Goal: Contribute content

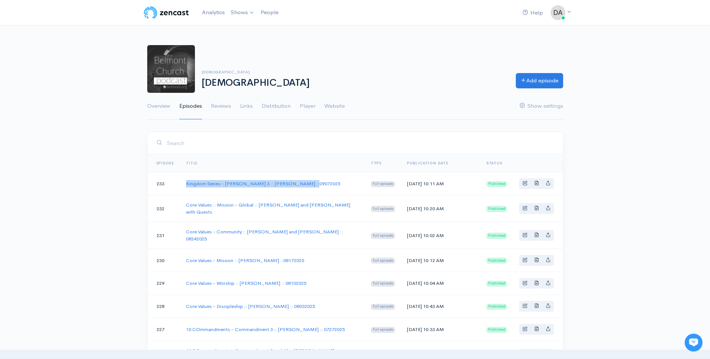
drag, startPoint x: 310, startPoint y: 184, endPoint x: 186, endPoint y: 187, distance: 124.1
click at [186, 187] on td "Kingdom Series - [PERSON_NAME] 3 :: [PERSON_NAME] ::09072025" at bounding box center [272, 183] width 185 height 23
copy link "Kingdom Series - [PERSON_NAME] 3 :: [PERSON_NAME] ::09072025"
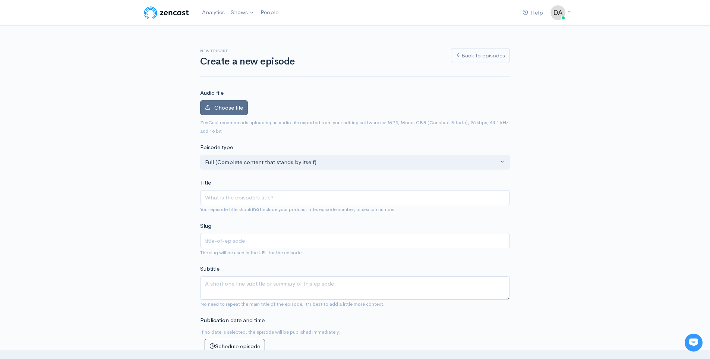
click at [219, 104] on span "Choose file" at bounding box center [228, 107] width 29 height 7
click at [0, 0] on input "Choose file" at bounding box center [0, 0] width 0 height 0
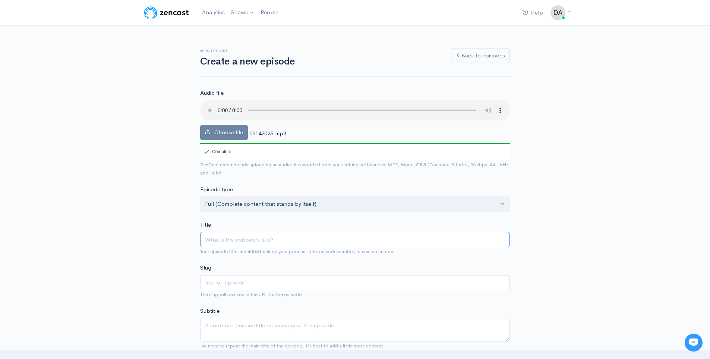
click at [284, 240] on input "Title" at bounding box center [355, 239] width 310 height 15
paste input "Kingdom Series - [PERSON_NAME] 3 :: [PERSON_NAME] ::09072025"
type input "Kingdom Series - [PERSON_NAME] 3 :: [PERSON_NAME] ::09072025"
type input "kingdom-series-matthew-3-steve-allen-09072025"
click at [276, 240] on input "Kingdom Series - [PERSON_NAME] 3 :: [PERSON_NAME] ::09072025" at bounding box center [355, 239] width 310 height 15
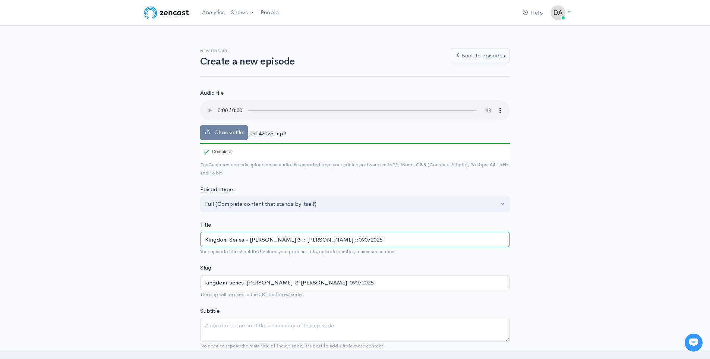
type input "Kingdom Series - Matthew :: Steve Allen ::09072025"
type input "kingdom-series-matthew-steve-allen-09072025"
type input "Kingdom Series - Matthew 4 :: Steve Allen ::09072025"
type input "kingdom-series-matthew-4-steve-allen-09072025"
click at [329, 240] on input "Kingdom Series - Matthew 4 :: Steve Allen ::09072025" at bounding box center [355, 239] width 310 height 15
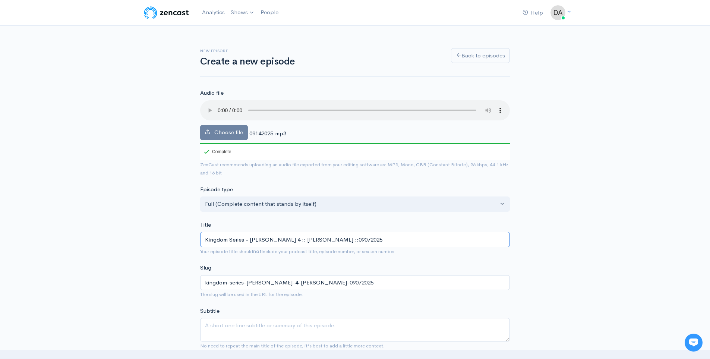
type input "Kingdom Series - Matthew 4 :: Steve Allen ::0902025"
type input "kingdom-series-matthew-4-steve-allen-0902025"
type input "Kingdom Series - Matthew 4 :: Steve Allen ::092025"
type input "kingdom-series-matthew-4-steve-allen-092025"
type input "Kingdom Series - Matthew 4 :: Steve Allen ::0912025"
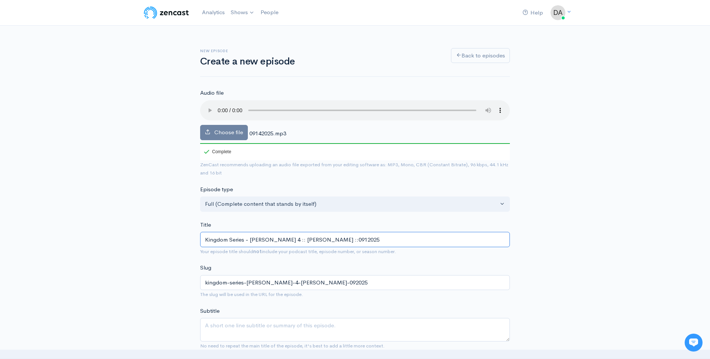
type input "kingdom-series-matthew-4-steve-allen-0912025"
type input "Kingdom Series - Matthew 4 :: Steve Allen ::09142025"
type input "kingdom-series-matthew-4-steve-allen-09142025"
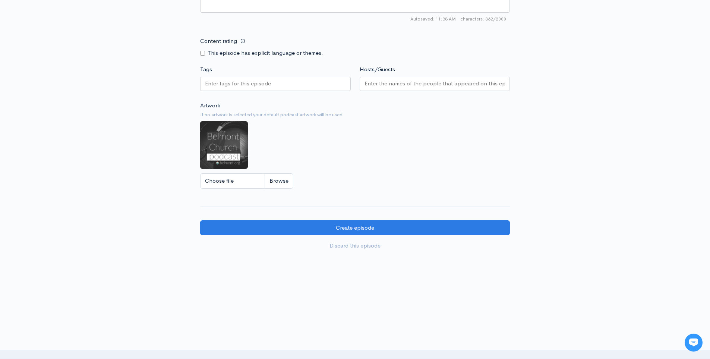
scroll to position [542, 0]
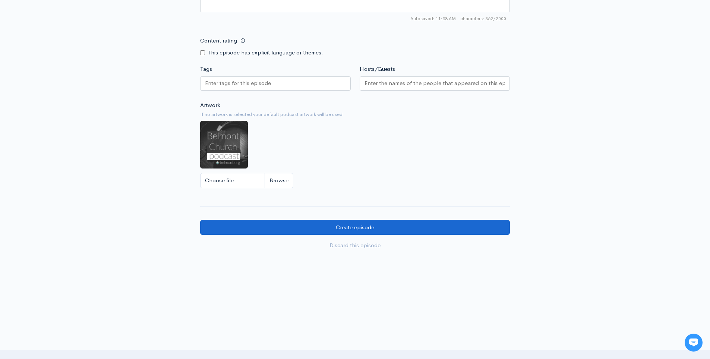
type input "Kingdom Series - Matthew 4 :: Steve Allen ::09142025"
click at [353, 229] on input "Create episode" at bounding box center [355, 227] width 310 height 15
